Goal: Contribute content: Add original content to the website for others to see

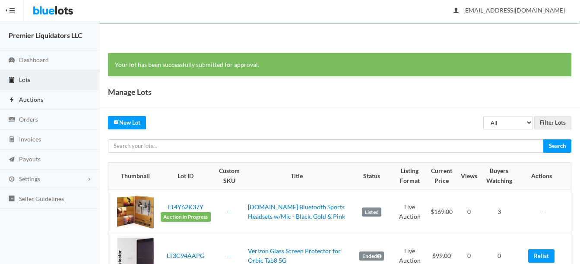
click at [22, 98] on span "Auctions" at bounding box center [31, 99] width 24 height 7
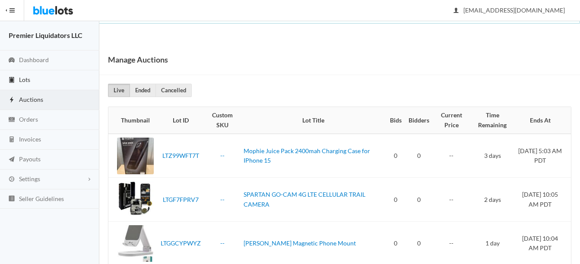
click at [21, 75] on link "Lots" at bounding box center [49, 80] width 99 height 20
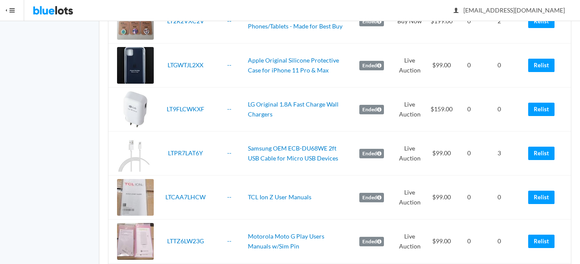
scroll to position [951, 0]
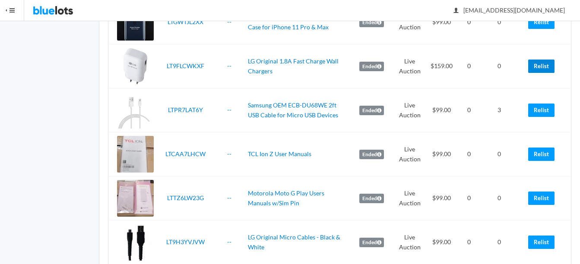
click at [547, 67] on link "Relist" at bounding box center [541, 66] width 26 height 13
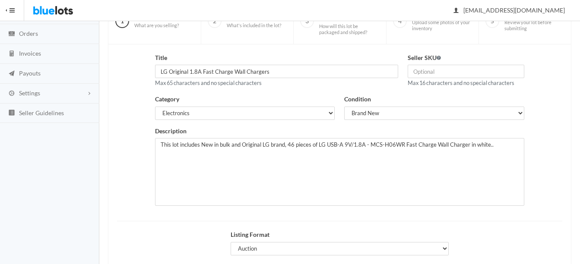
scroll to position [86, 0]
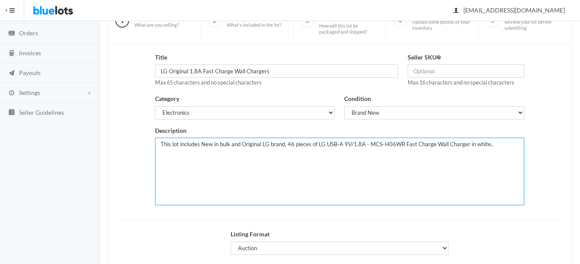
click at [294, 145] on textarea "This lot includes New in bulk and Original LG brand, 46 pieces of LG USB-A 9V/1…" at bounding box center [339, 172] width 369 height 68
type textarea "This lot includes New in bulk and Original LG brand, 50 pieces of LG USB-A 9V/1…"
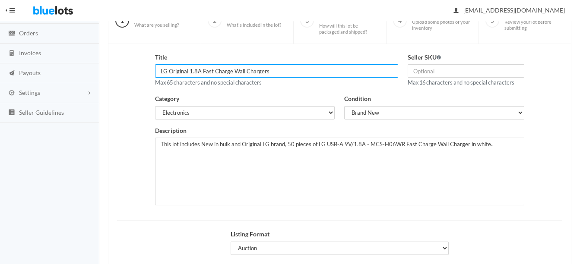
click at [201, 70] on input "LG Original 1.8A Fast Charge Wall Chargers" at bounding box center [276, 70] width 243 height 13
click at [260, 70] on input "LG Original Fast Charge Wall Chargers" at bounding box center [276, 70] width 243 height 13
type input "LG Original Fast Charge Wall Chargers With USB-C to C Cable Set"
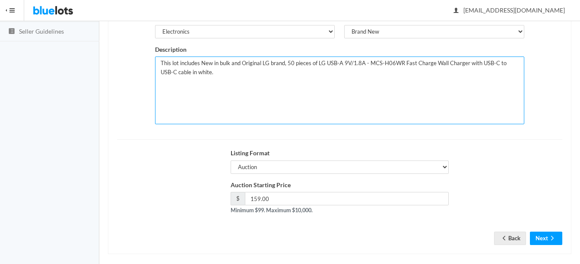
scroll to position [173, 0]
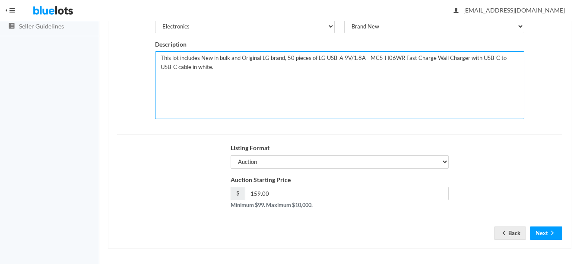
type textarea "This lot includes New in bulk and Original LG brand, 50 pieces of LG USB-A 9V/1…"
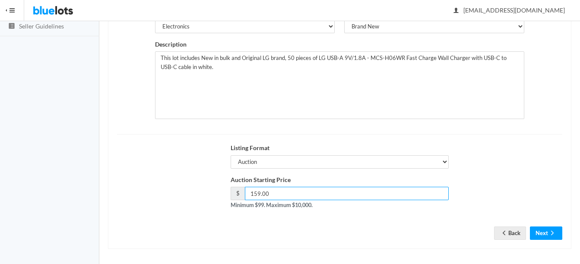
click at [259, 193] on input "159.00" at bounding box center [347, 193] width 204 height 13
type input "179.00"
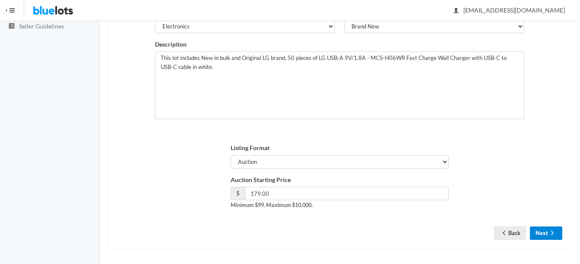
click at [547, 232] on button "Next" at bounding box center [546, 233] width 32 height 13
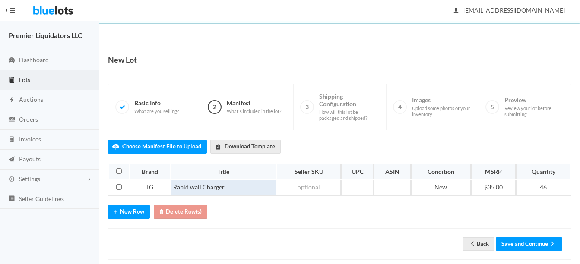
click at [249, 186] on td "Rapid wall Charger" at bounding box center [224, 188] width 106 height 16
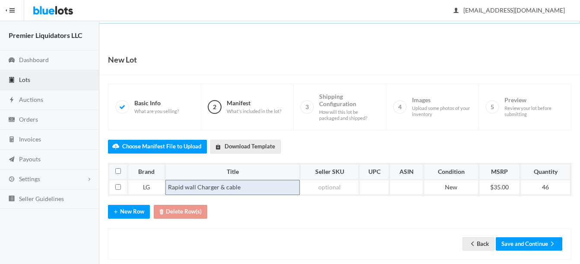
click at [168, 185] on td "Rapid wall Charger & cable" at bounding box center [233, 188] width 134 height 16
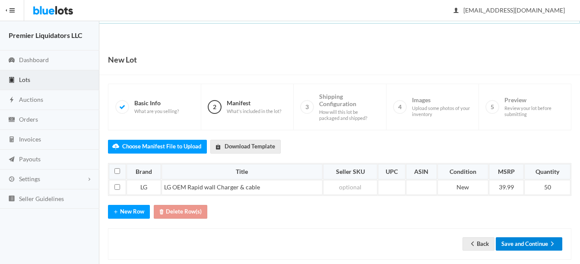
click at [544, 245] on button "Save and Continue" at bounding box center [529, 244] width 67 height 13
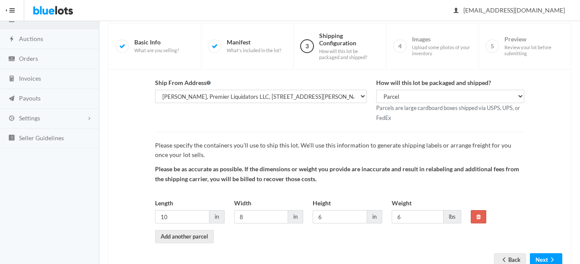
scroll to position [90, 0]
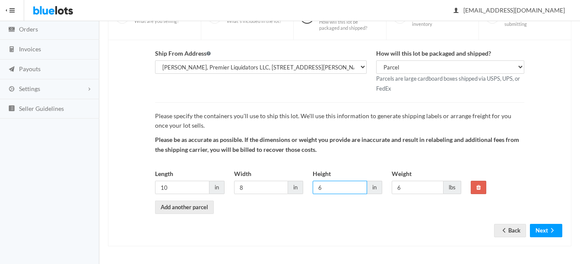
click at [334, 188] on input "6" at bounding box center [340, 187] width 54 height 13
type input "8"
type input "10"
click at [547, 231] on button "Next" at bounding box center [546, 230] width 32 height 13
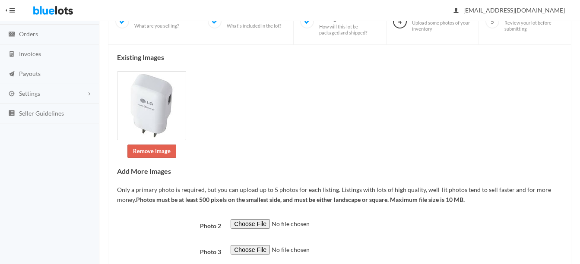
scroll to position [86, 0]
click at [146, 148] on link "Remove Image" at bounding box center [151, 150] width 49 height 13
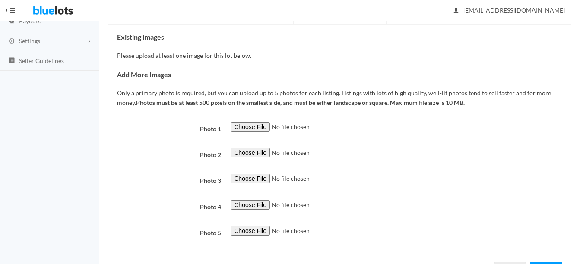
scroll to position [176, 0]
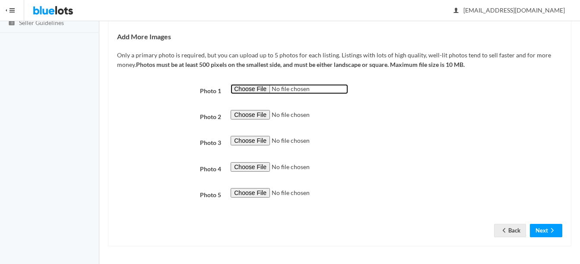
click at [250, 89] on input "file" at bounding box center [290, 89] width 118 height 10
click at [235, 89] on input "file" at bounding box center [290, 89] width 118 height 10
type input "C:\fakepath\Screenshot_20250912_182912_Adobe Express.jpg"
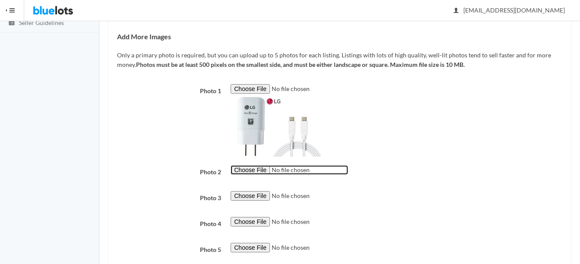
click at [245, 172] on input "file" at bounding box center [290, 171] width 118 height 10
type input "C:\fakepath\Screenshot_20250912_182648_eBay.jpg"
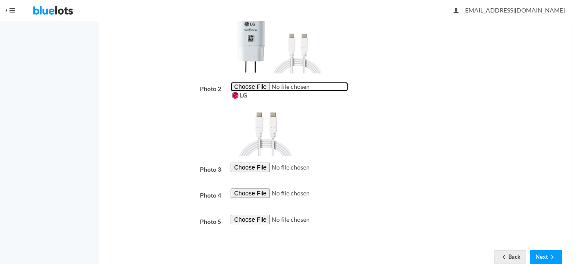
scroll to position [263, 0]
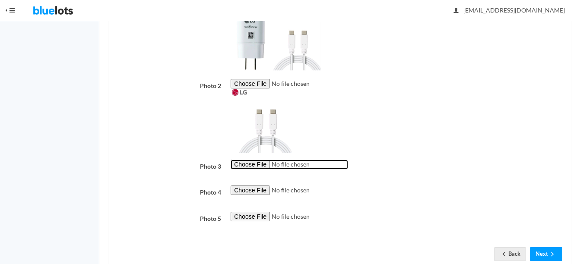
click at [254, 165] on input "file" at bounding box center [290, 165] width 118 height 10
type input "C:\fakepath\Screenshot_20250912_182433_Yahoo Mail.jpg"
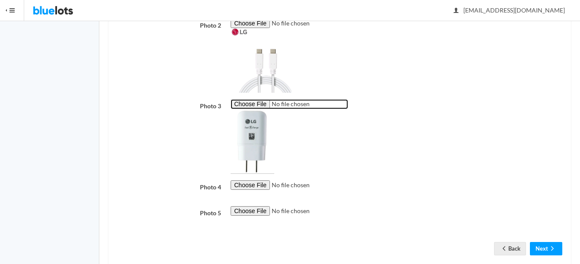
scroll to position [341, 0]
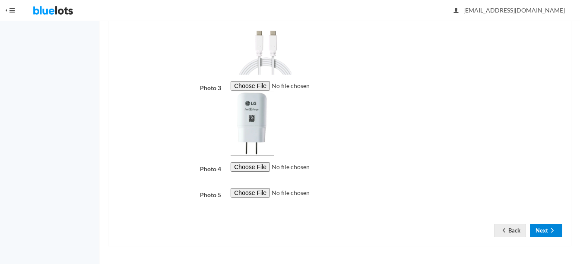
click at [551, 230] on icon "arrow forward" at bounding box center [552, 230] width 9 height 7
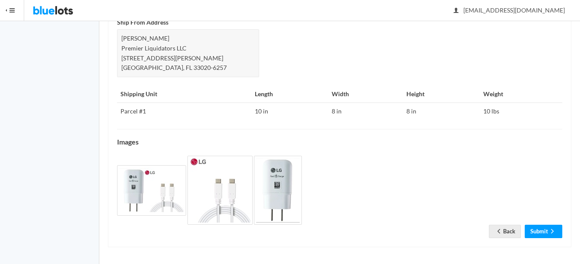
scroll to position [381, 0]
click at [506, 227] on link "Back" at bounding box center [505, 230] width 32 height 13
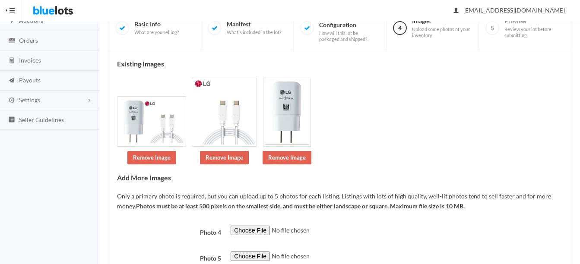
scroll to position [143, 0]
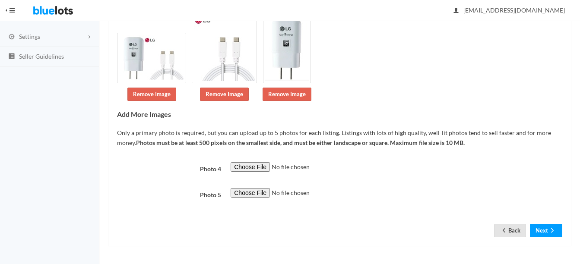
click at [516, 226] on link "Back" at bounding box center [510, 230] width 32 height 13
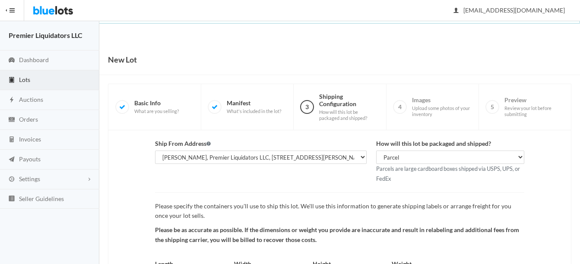
scroll to position [90, 0]
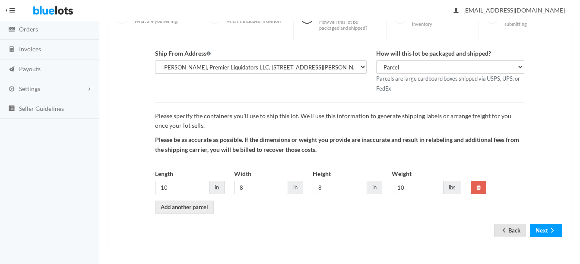
click at [515, 231] on link "Back" at bounding box center [510, 230] width 32 height 13
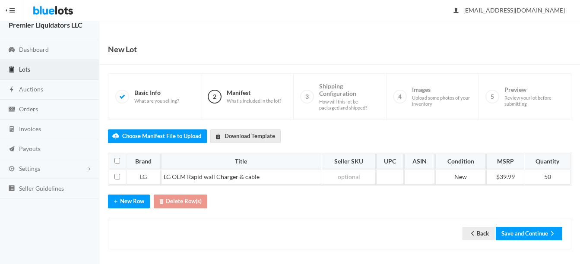
scroll to position [13, 0]
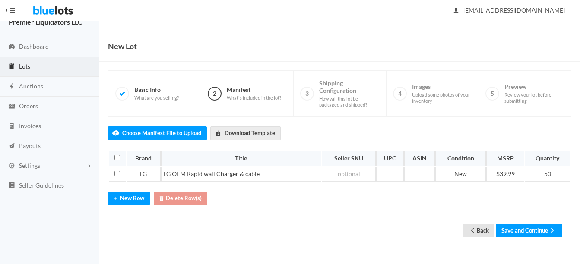
click at [480, 230] on link "Back" at bounding box center [479, 230] width 32 height 13
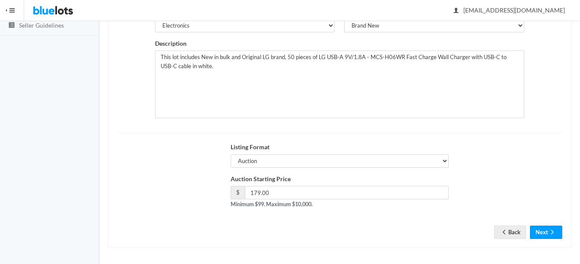
scroll to position [175, 0]
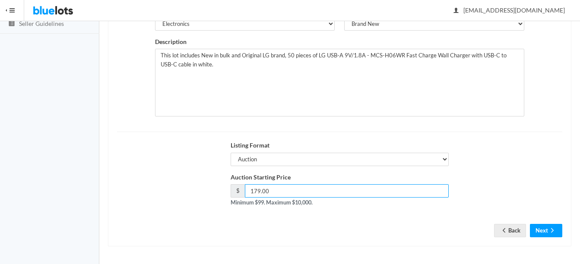
click at [260, 190] on input "179.00" at bounding box center [347, 191] width 204 height 13
type input "185.00"
click at [544, 229] on button "Next" at bounding box center [546, 230] width 32 height 13
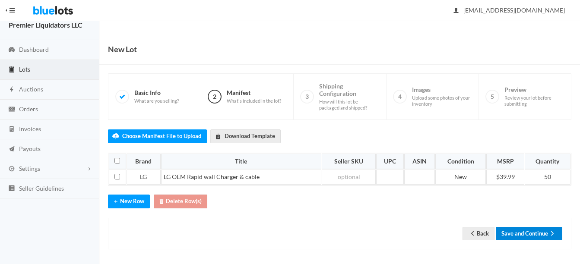
scroll to position [13, 0]
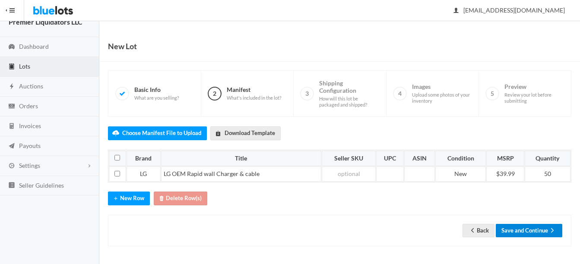
click at [544, 236] on button "Save and Continue" at bounding box center [529, 230] width 67 height 13
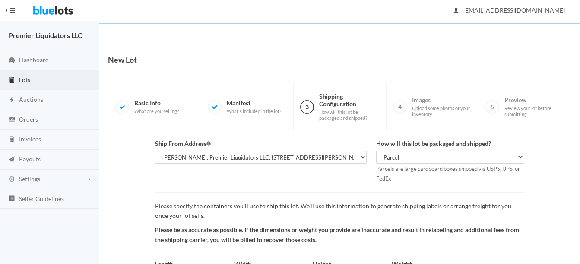
scroll to position [90, 0]
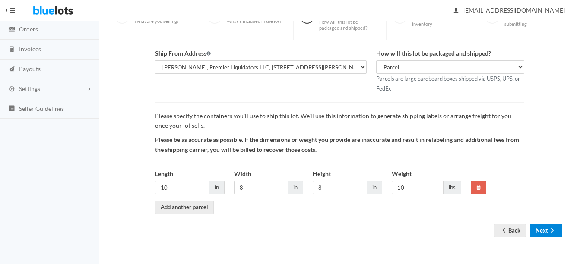
click at [545, 226] on button "Next" at bounding box center [546, 230] width 32 height 13
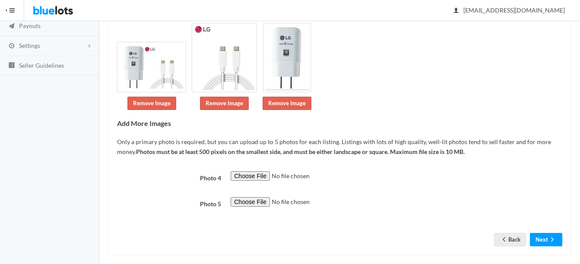
scroll to position [143, 0]
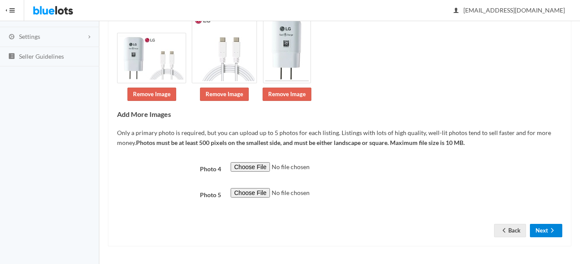
click at [547, 230] on button "Next" at bounding box center [546, 230] width 32 height 13
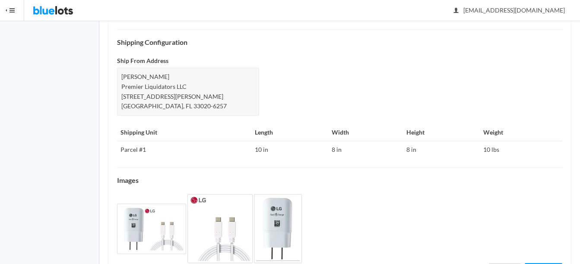
scroll to position [381, 0]
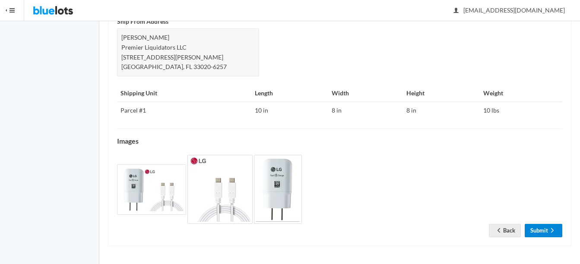
click at [549, 227] on icon "arrow forward" at bounding box center [552, 230] width 9 height 7
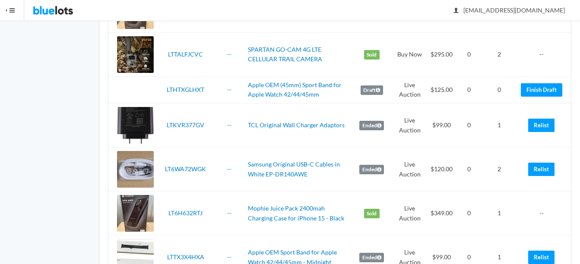
scroll to position [1815, 0]
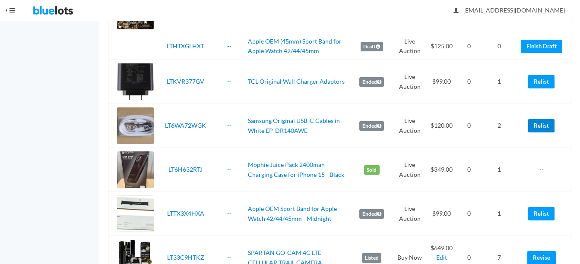
click at [541, 127] on link "Relist" at bounding box center [541, 125] width 26 height 13
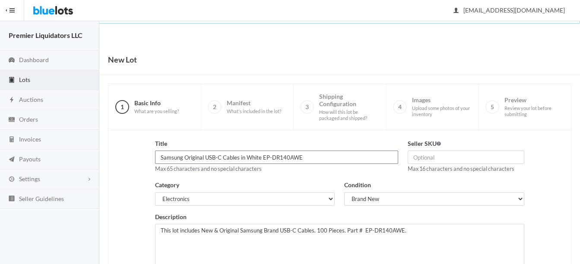
click at [307, 155] on input "Samsung Original USB-C Cables in White EP-DR140AWE" at bounding box center [276, 157] width 243 height 13
click at [205, 157] on input "Samsung Original USB-C Cable" at bounding box center [276, 157] width 243 height 13
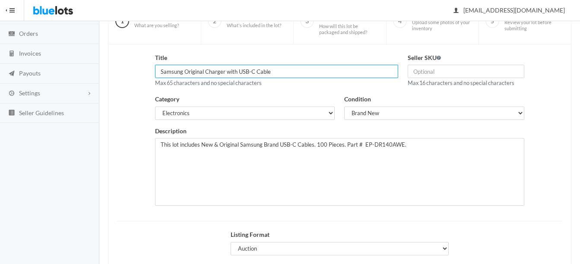
scroll to position [86, 0]
type input "Samsung Original Charger with USB-C Cable"
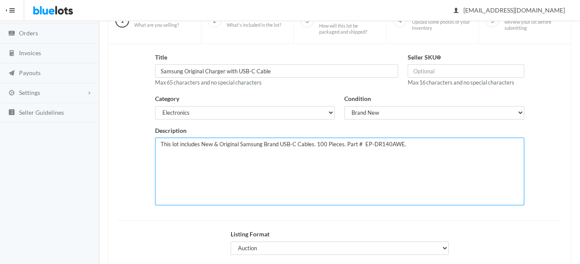
click at [200, 146] on textarea "This lot includes New & Original Samsung Brand USB-C Cables. 100 Pieces. Part #…" at bounding box center [339, 172] width 369 height 68
click at [287, 144] on textarea "This lot includes New & Original Samsung Brand USB-C Cables. 100 Pieces. Part #…" at bounding box center [339, 172] width 369 height 68
click at [389, 144] on textarea "This lot includes New & Original Samsung Brand USB-C Cables. 100 Pieces. Part #…" at bounding box center [339, 172] width 369 height 68
click at [321, 142] on textarea "This lot includes New & Original Samsung Brand USB-C Cables. 100 Pieces. Part #…" at bounding box center [339, 172] width 369 height 68
paste textarea "EP-TA50JWE"
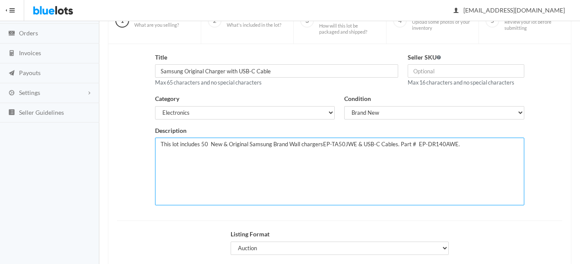
click at [321, 145] on textarea "This lot includes New & Original Samsung Brand USB-C Cables. 100 Pieces. Part #…" at bounding box center [339, 172] width 369 height 68
click at [453, 147] on textarea "This lot includes New & Original Samsung Brand USB-C Cables. 100 Pieces. Part #…" at bounding box center [339, 172] width 369 height 68
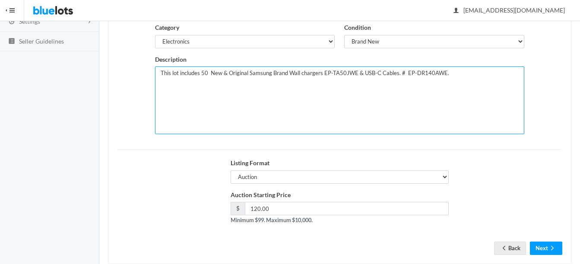
scroll to position [175, 0]
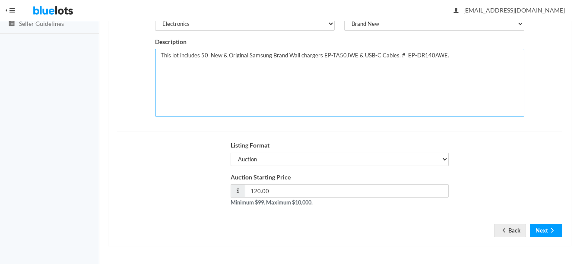
type textarea "This lot includes 50 New & Original Samsung Brand Wall chargers EP-TA50JWE & US…"
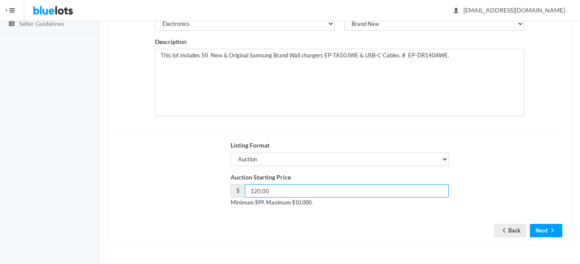
click at [282, 189] on input "120.00" at bounding box center [347, 191] width 204 height 13
type input "1"
type input "185"
click at [543, 230] on button "Next" at bounding box center [546, 230] width 32 height 13
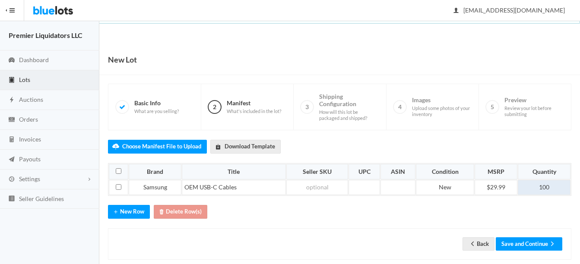
click at [554, 186] on td "100" at bounding box center [544, 188] width 53 height 16
click at [180, 185] on td "Samsung" at bounding box center [155, 188] width 53 height 16
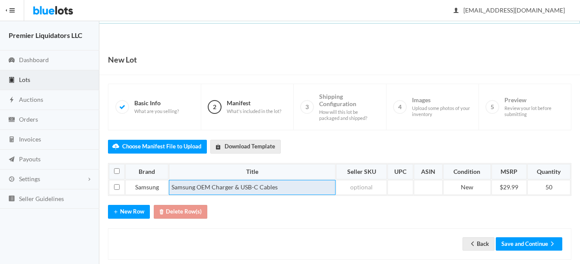
click at [289, 187] on td "Samsung OEM Charger & USB-C Cables" at bounding box center [252, 188] width 167 height 16
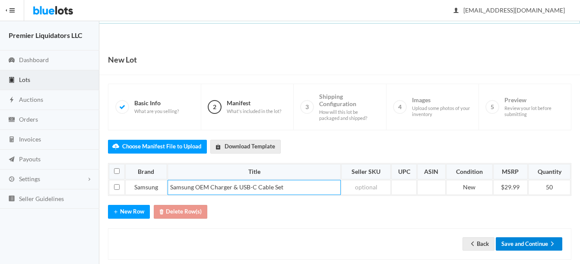
click at [536, 240] on button "Save and Continue" at bounding box center [529, 244] width 67 height 13
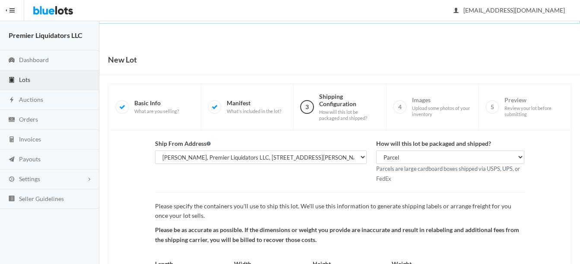
scroll to position [90, 0]
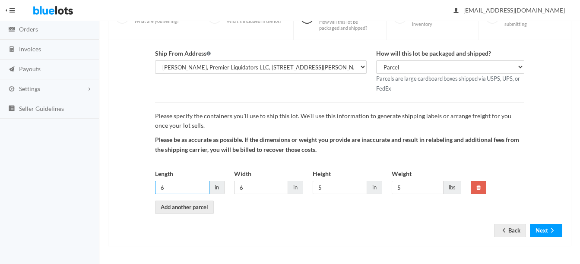
click at [185, 190] on input "6" at bounding box center [182, 187] width 54 height 13
type input "12"
type input "10"
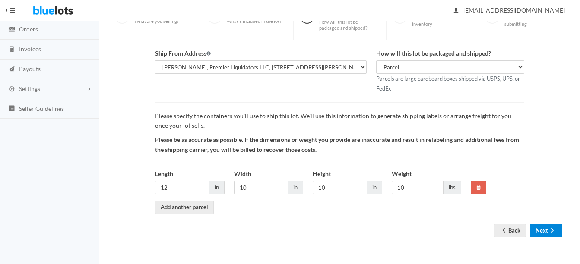
click at [559, 229] on button "Next" at bounding box center [546, 230] width 32 height 13
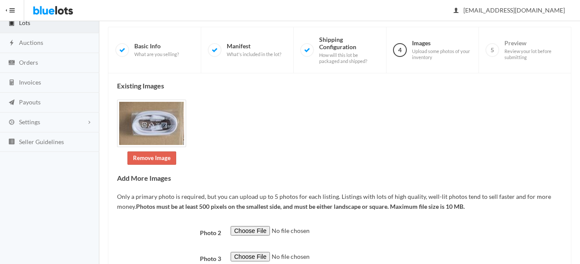
scroll to position [86, 0]
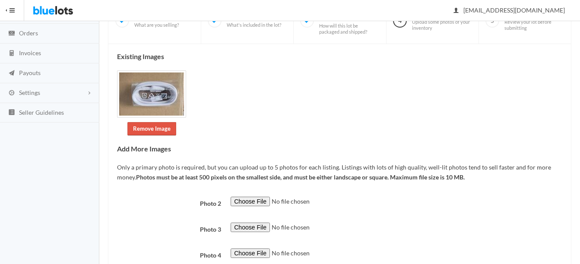
click at [149, 129] on link "Remove Image" at bounding box center [151, 128] width 49 height 13
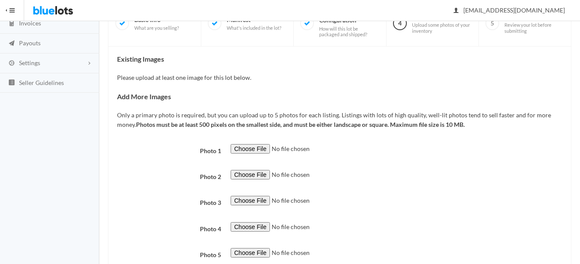
scroll to position [130, 0]
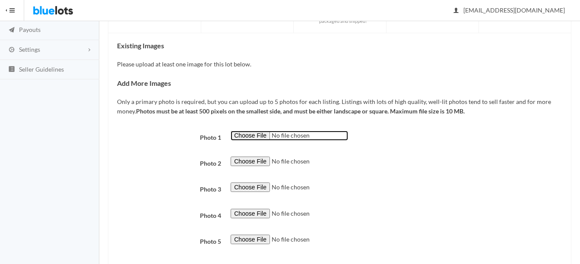
click at [247, 135] on input "file" at bounding box center [290, 136] width 118 height 10
type input "C:\fakepath\s-l1200 - 2025-09-13T091035.956.jpg"
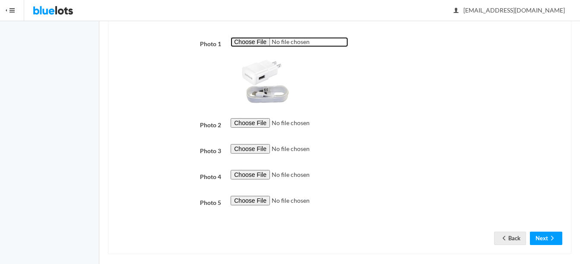
scroll to position [231, 0]
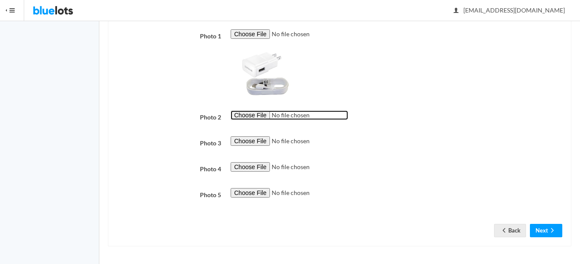
click at [248, 115] on input "file" at bounding box center [290, 116] width 118 height 10
type input "C:\fakepath\c__59675.jpg"
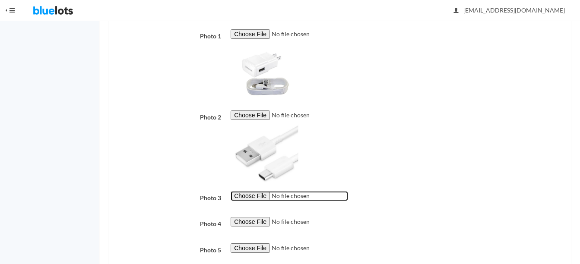
click at [259, 197] on input "file" at bounding box center [290, 196] width 118 height 10
click at [244, 198] on input "file" at bounding box center [290, 196] width 118 height 10
type input "C:\fakepath\images - 2025-09-13T091018.001.jpg"
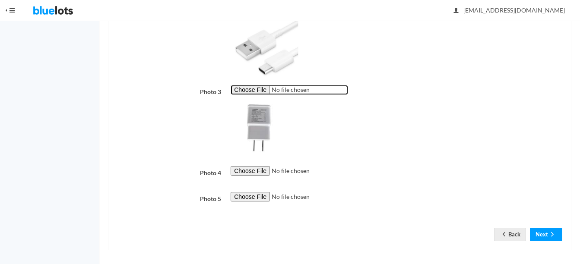
scroll to position [341, 0]
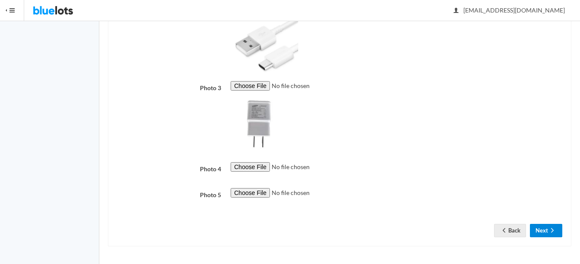
click at [550, 231] on icon "arrow forward" at bounding box center [552, 230] width 9 height 7
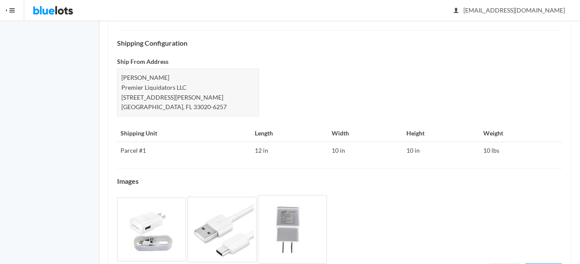
scroll to position [381, 0]
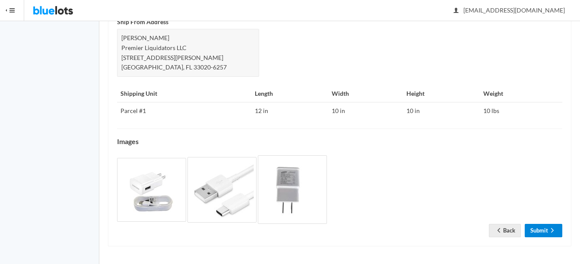
click at [545, 232] on link "Submit" at bounding box center [544, 230] width 38 height 13
